Goal: Entertainment & Leisure: Consume media (video, audio)

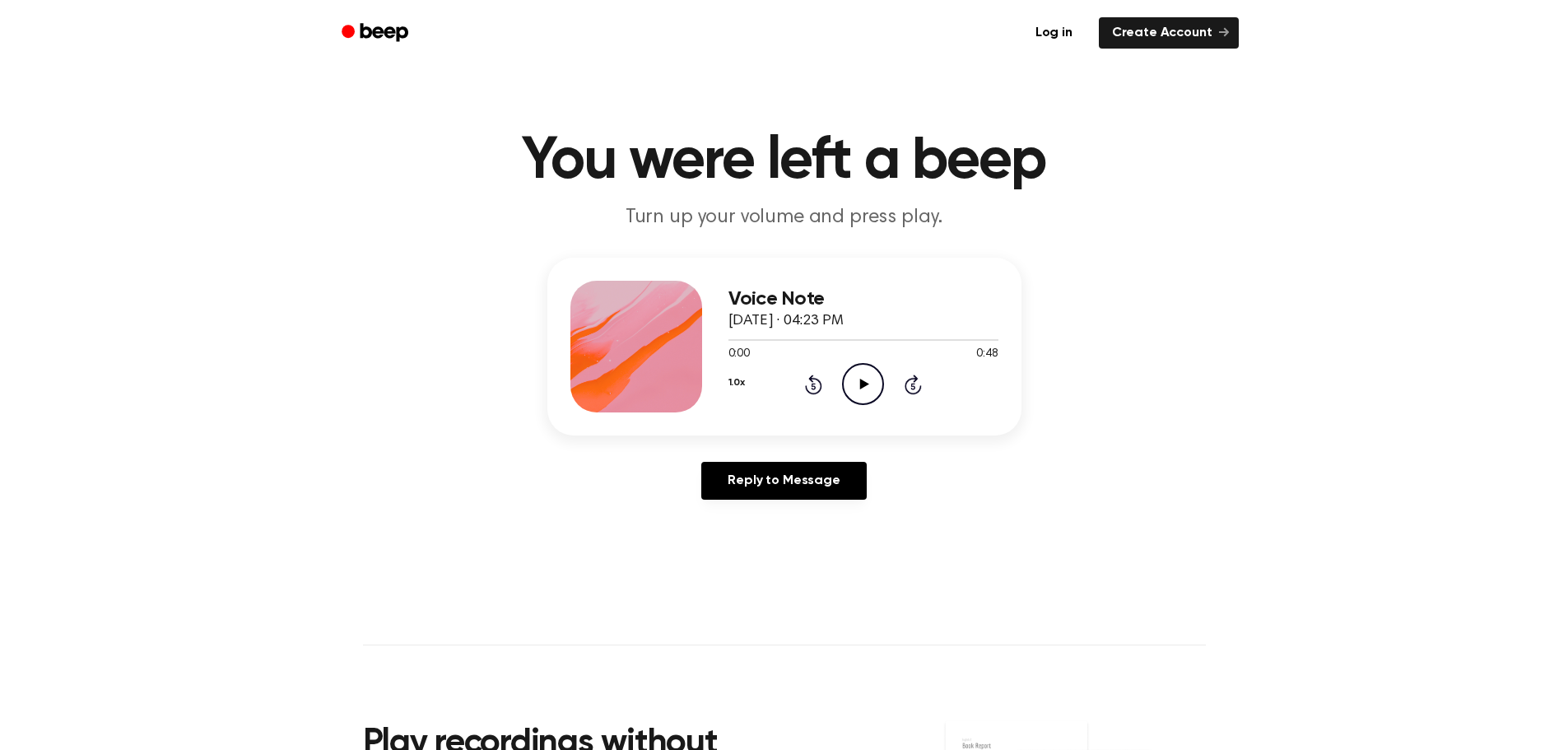
click at [855, 390] on icon "Play Audio" at bounding box center [863, 383] width 42 height 42
click at [855, 383] on icon "Play Audio" at bounding box center [863, 383] width 42 height 42
click at [857, 382] on icon "Pause Audio" at bounding box center [863, 383] width 42 height 42
click at [860, 385] on icon at bounding box center [864, 384] width 9 height 11
click at [863, 379] on icon "Pause Audio" at bounding box center [863, 383] width 42 height 42
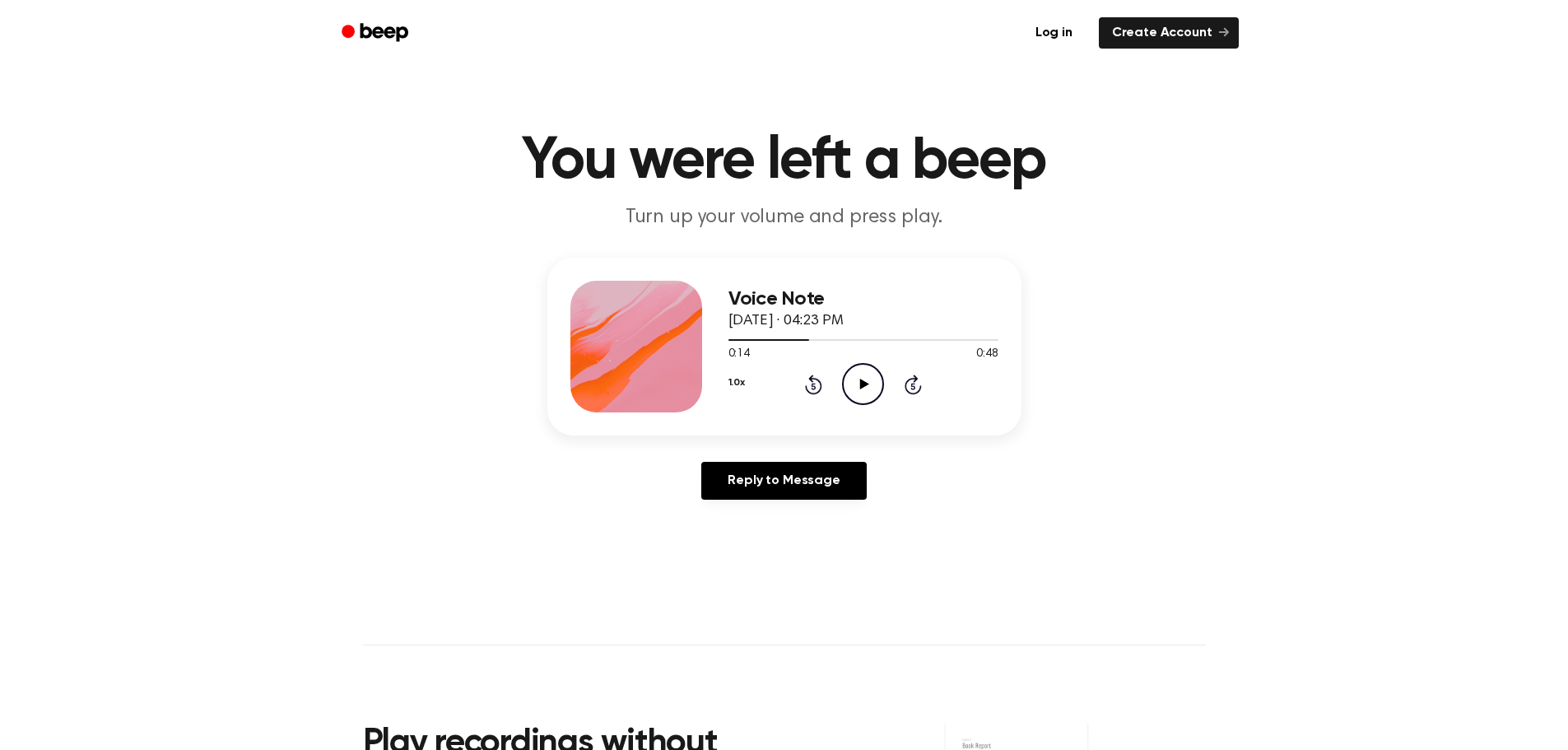
click at [863, 379] on icon "Play Audio" at bounding box center [863, 383] width 42 height 42
click at [863, 379] on icon "Pause Audio" at bounding box center [863, 383] width 42 height 42
click at [860, 386] on icon at bounding box center [864, 384] width 9 height 11
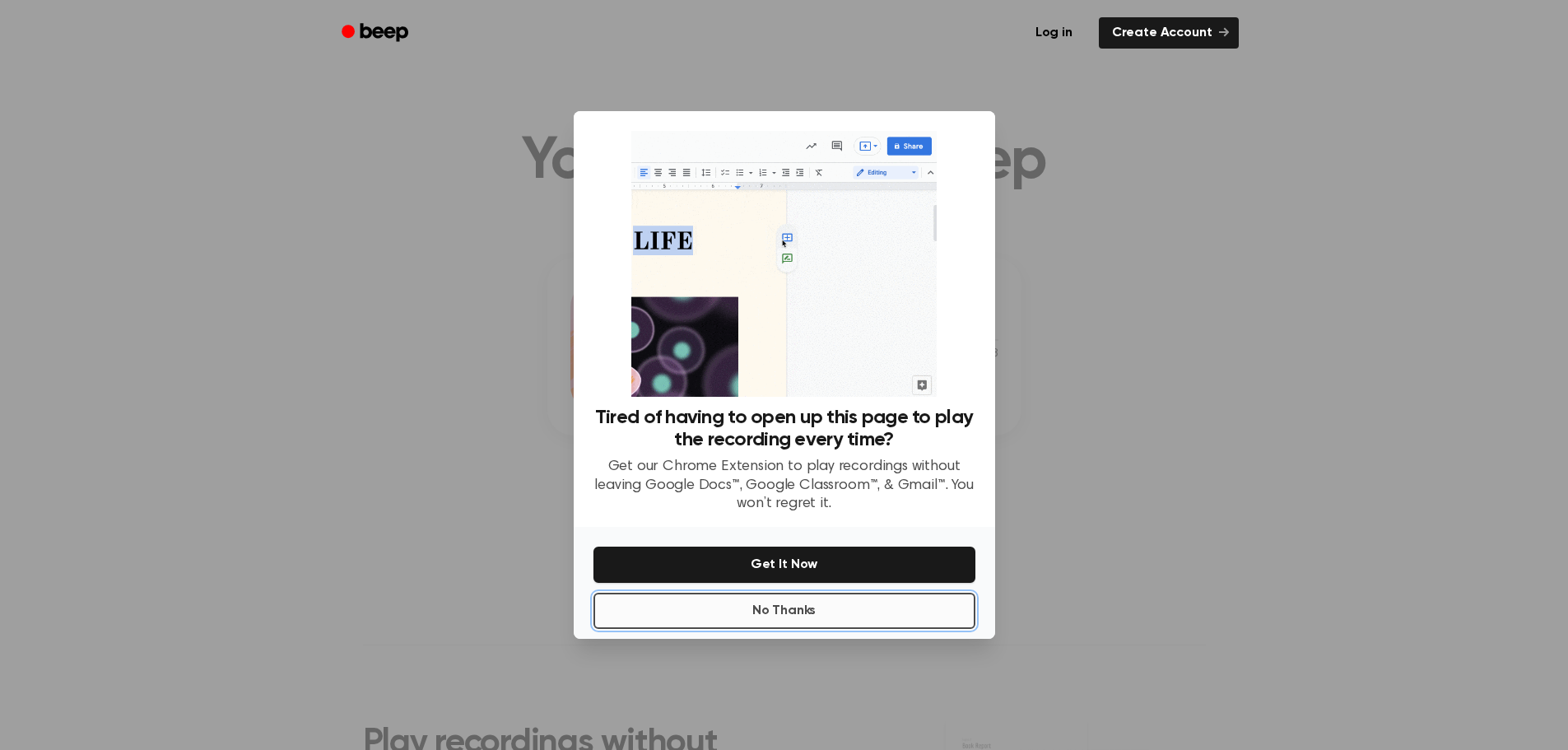
click at [824, 608] on button "No Thanks" at bounding box center [784, 611] width 382 height 36
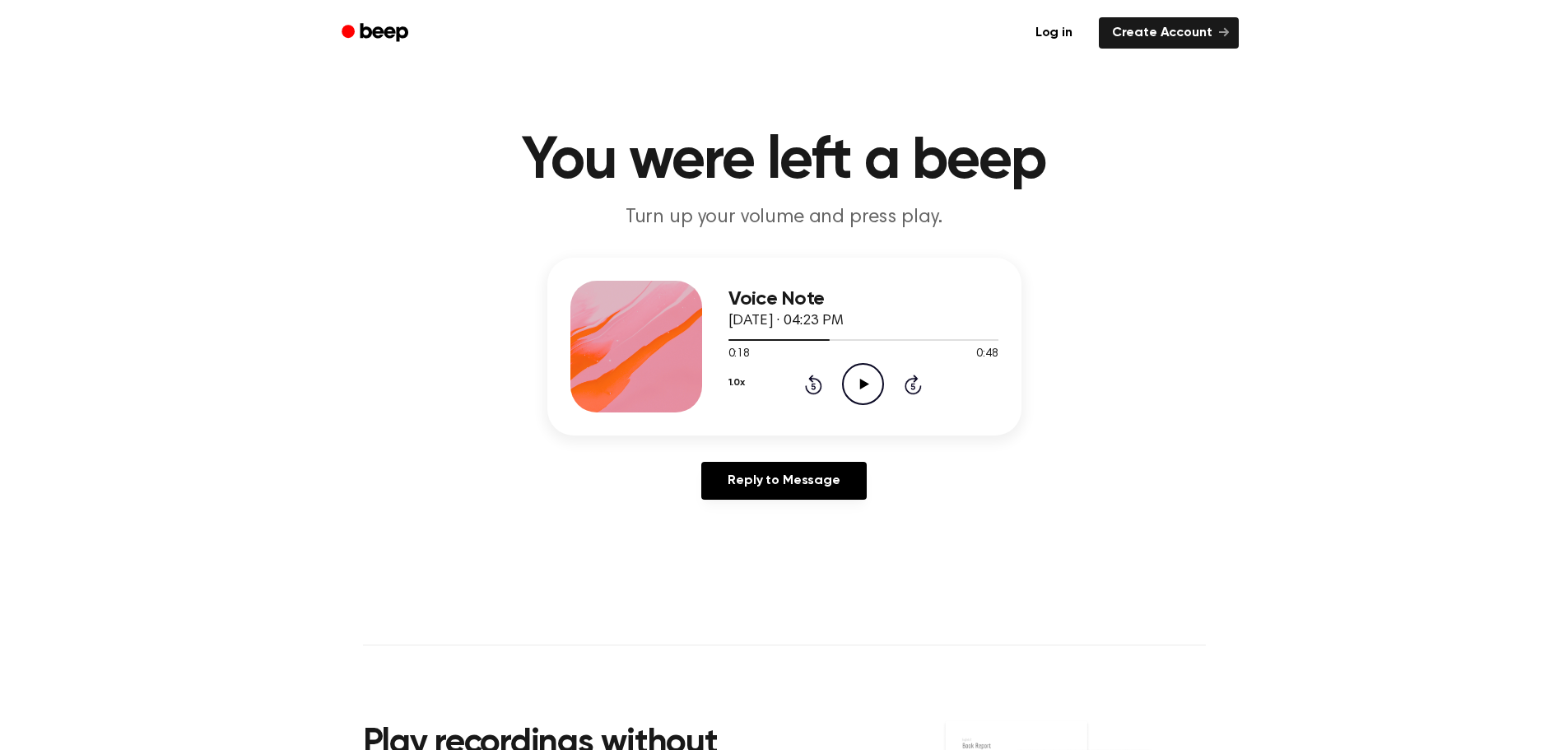
click at [856, 374] on icon "Play Audio" at bounding box center [863, 383] width 42 height 42
click at [859, 376] on icon "Play Audio" at bounding box center [863, 383] width 42 height 42
